Goal: Find specific page/section: Find specific page/section

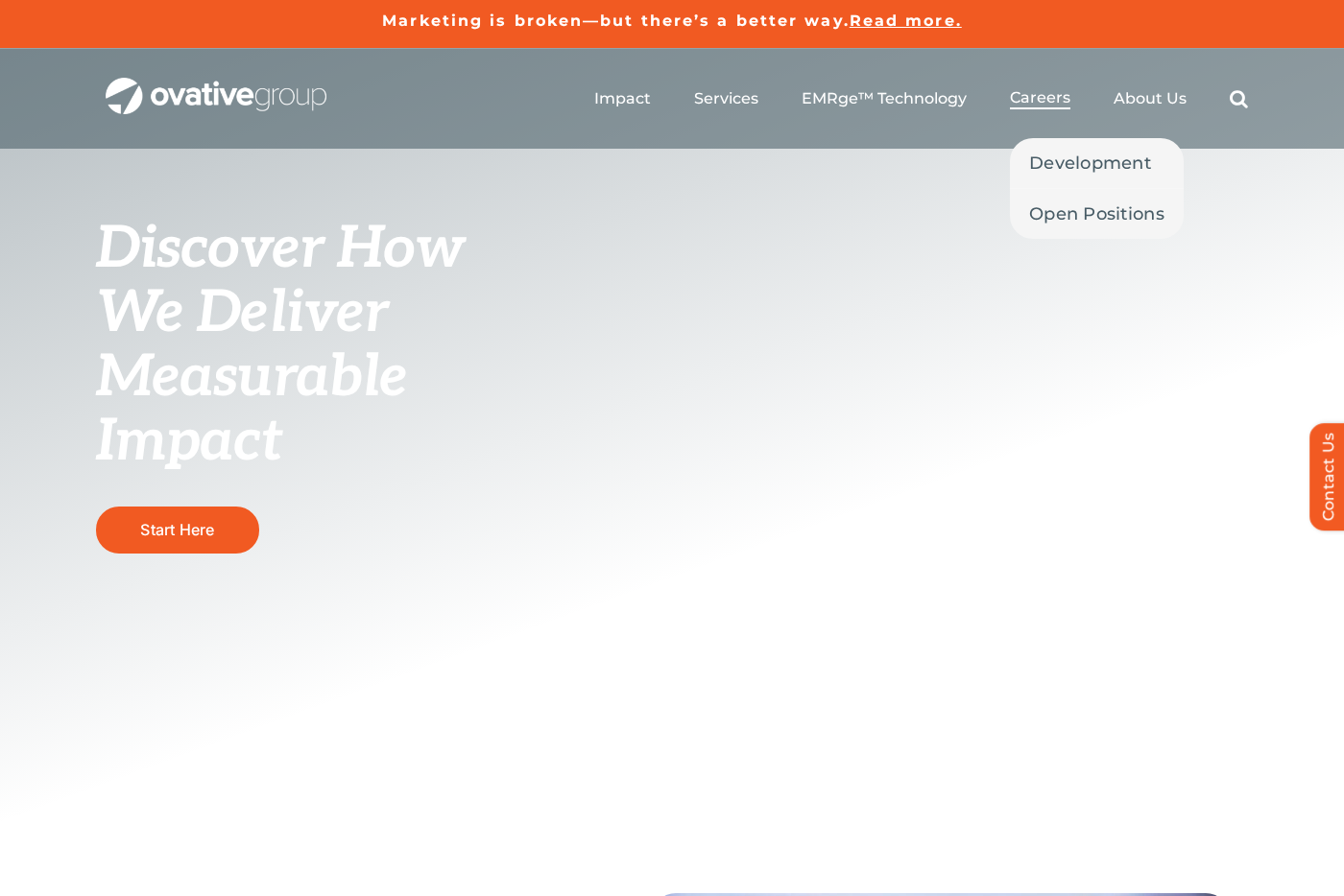
click at [1047, 98] on span "Careers" at bounding box center [1040, 97] width 60 height 19
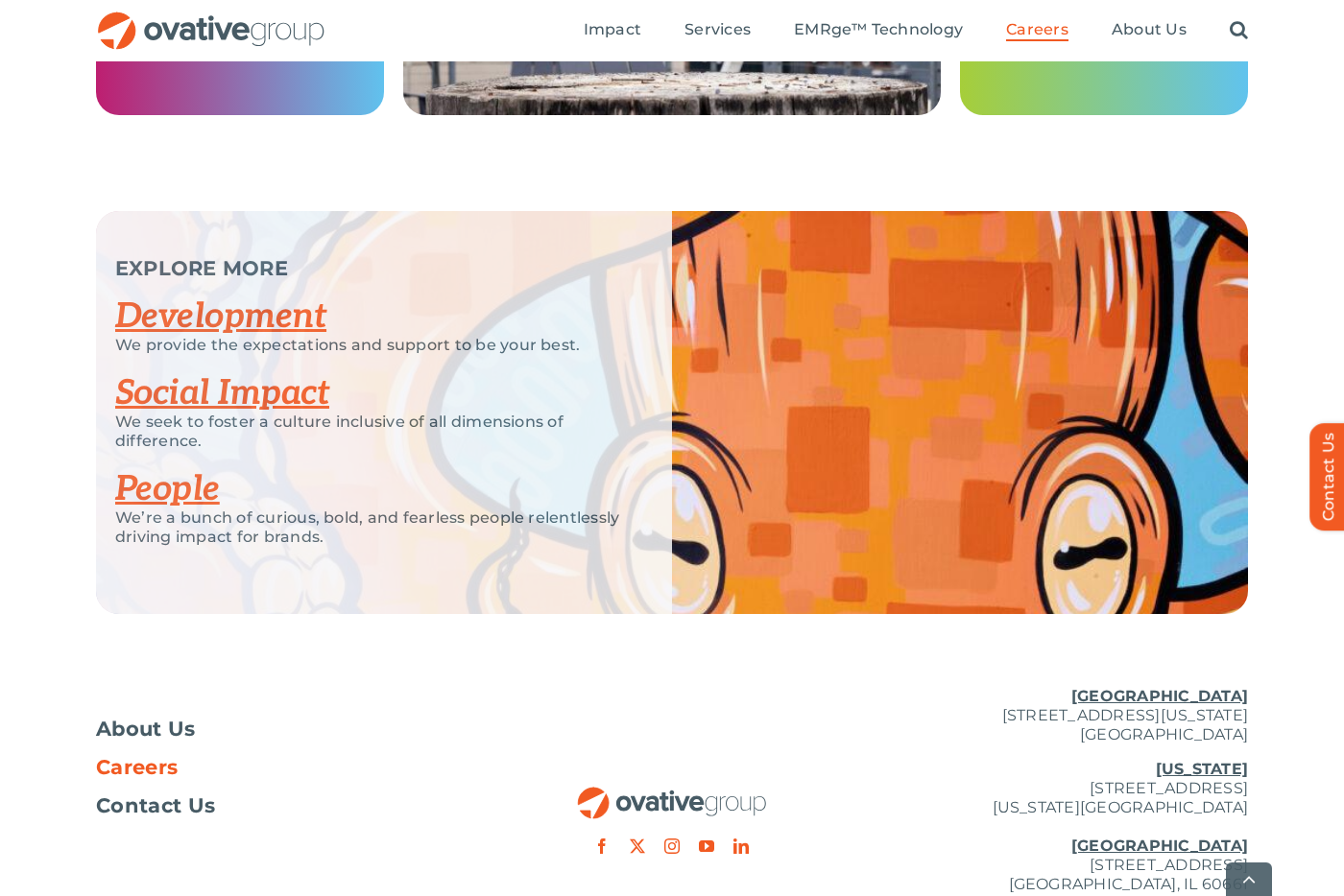
scroll to position [3711, 0]
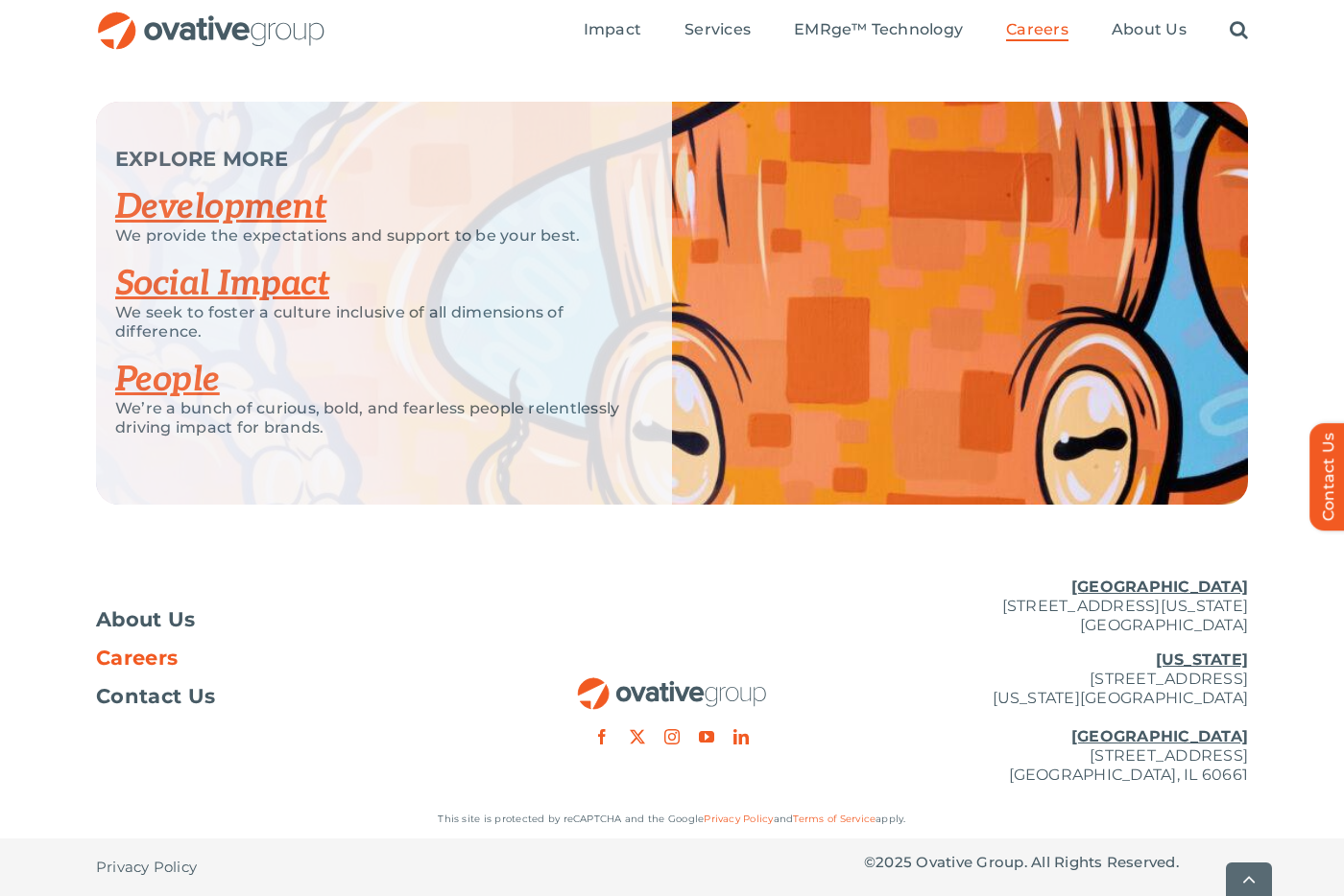
click at [161, 659] on span "Careers" at bounding box center [136, 658] width 82 height 19
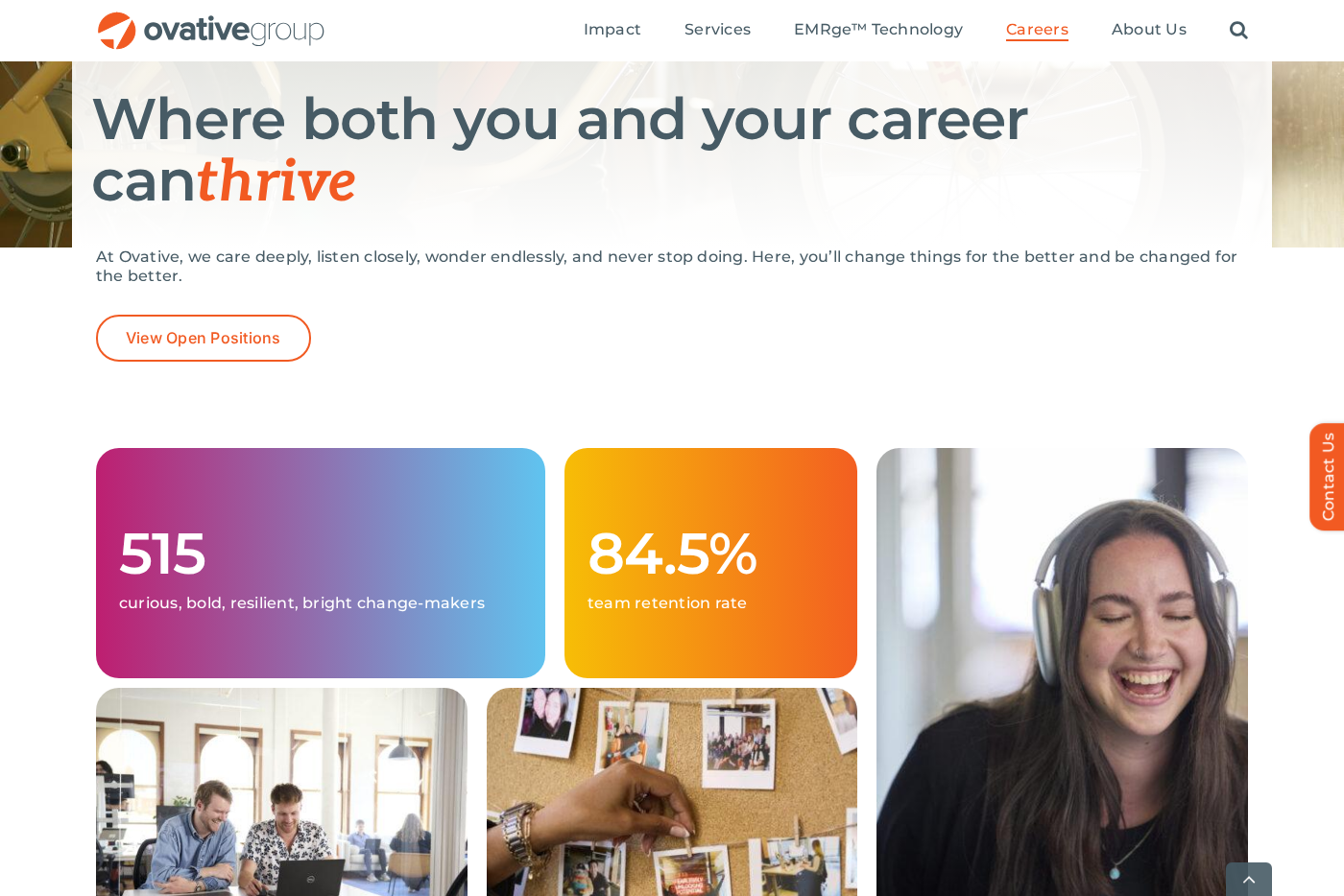
scroll to position [262, 0]
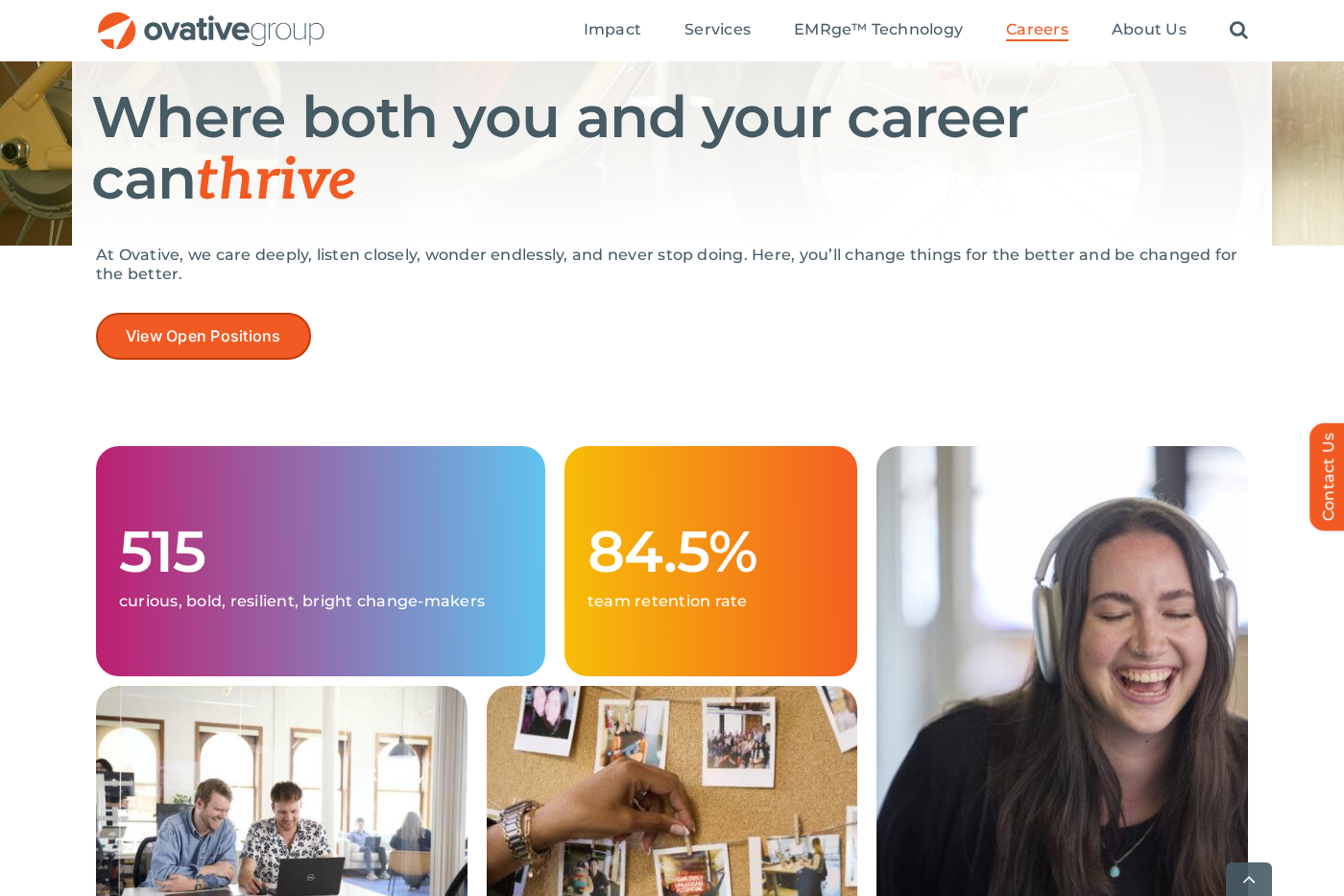
click at [172, 321] on link "View Open Positions" at bounding box center [204, 337] width 215 height 47
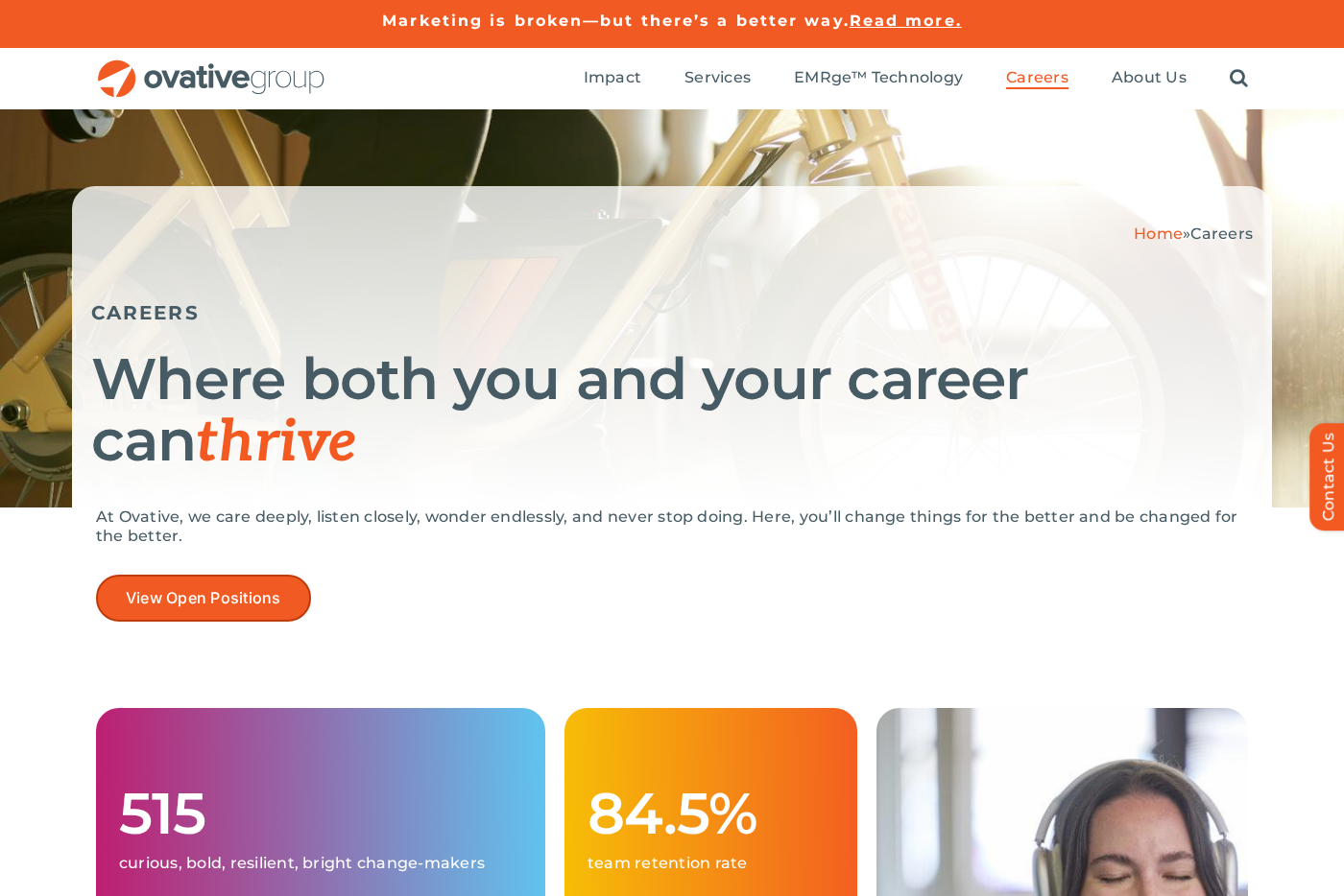
click at [240, 592] on span "View Open Positions" at bounding box center [203, 599] width 155 height 18
